Goal: Navigation & Orientation: Go to known website

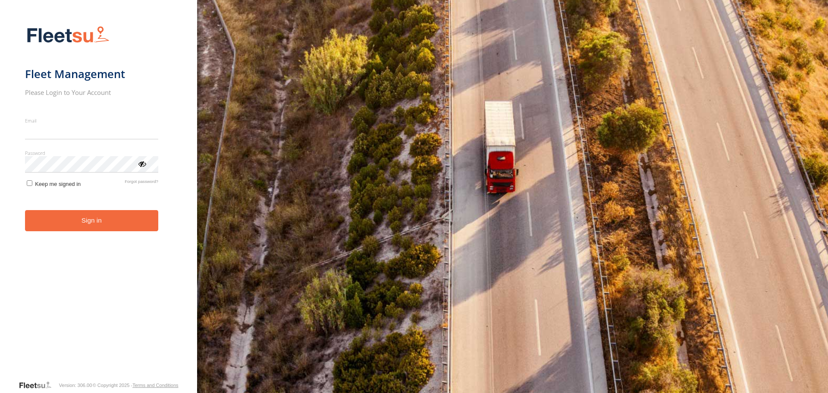
type input "**********"
click at [92, 230] on button "Sign in" at bounding box center [91, 220] width 133 height 21
